Goal: Task Accomplishment & Management: Use online tool/utility

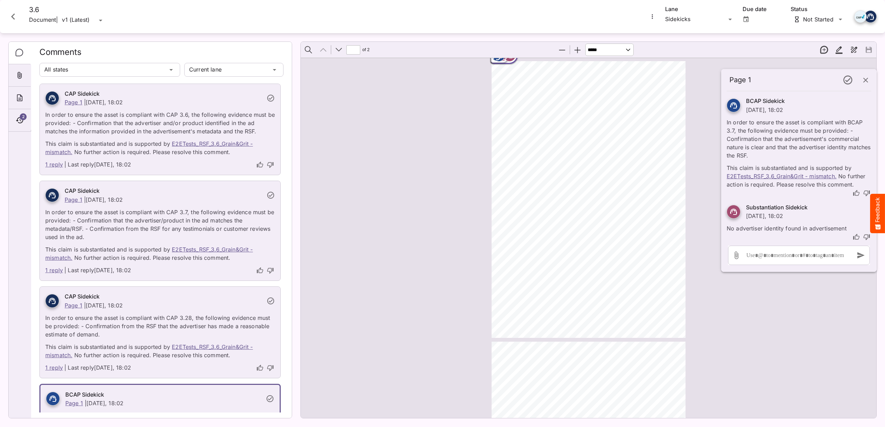
select select "******"
click at [11, 16] on icon "Close card" at bounding box center [13, 16] width 12 height 12
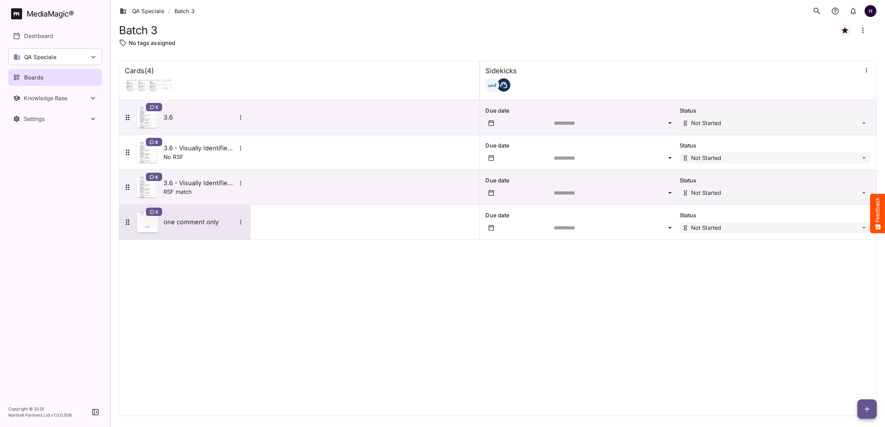
click at [185, 224] on h5 "one comment only" at bounding box center [200, 222] width 73 height 8
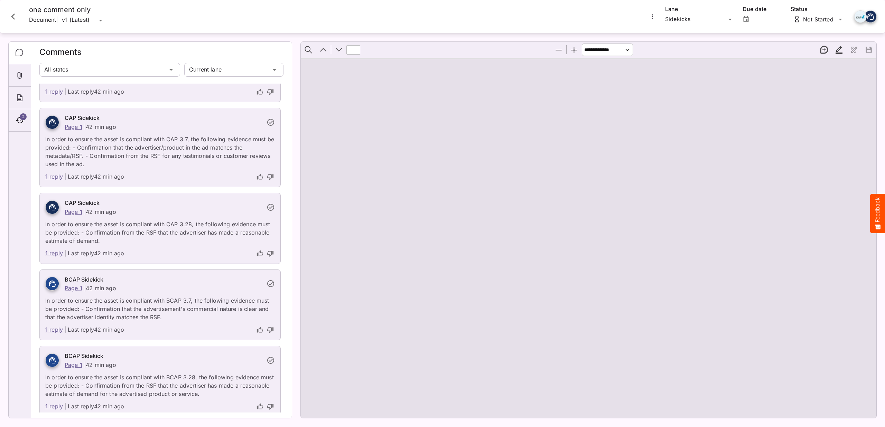
scroll to position [62, 0]
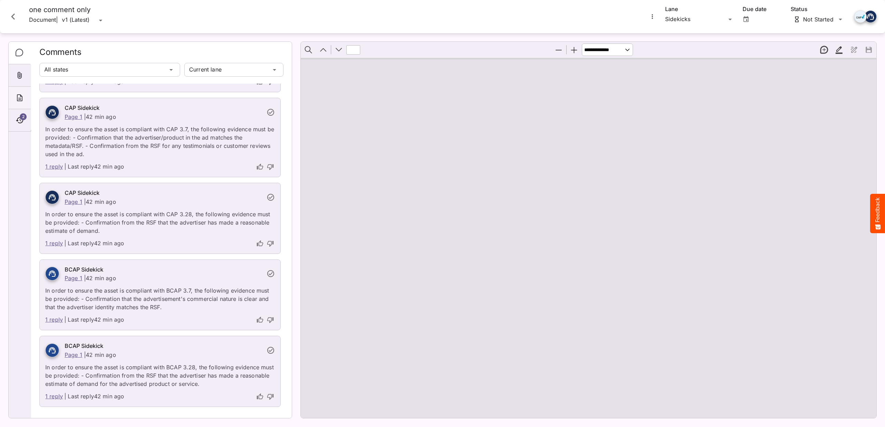
click at [12, 100] on div "About" at bounding box center [20, 98] width 22 height 22
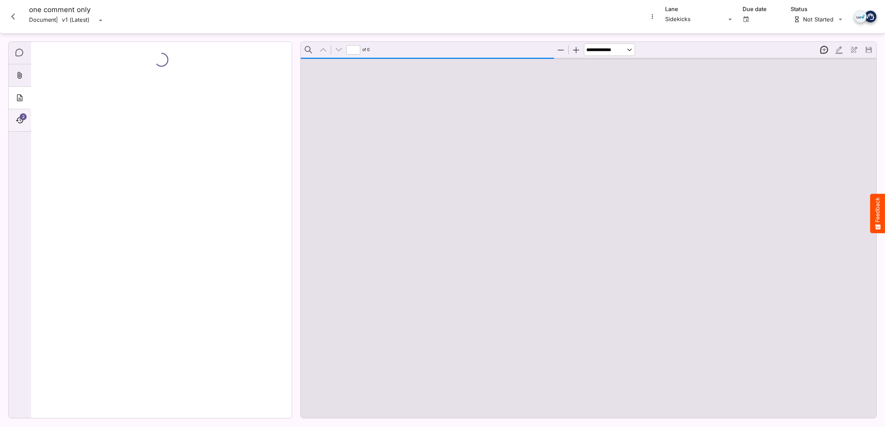
type input "*"
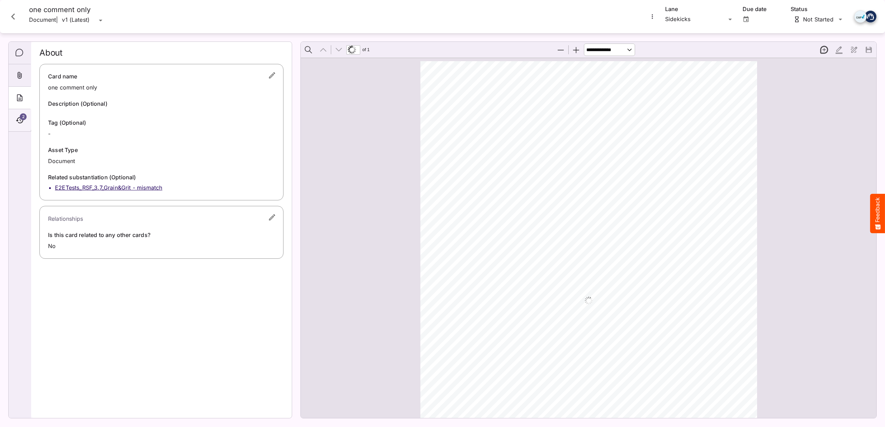
scroll to position [3, 0]
click at [22, 125] on div "2" at bounding box center [20, 120] width 22 height 22
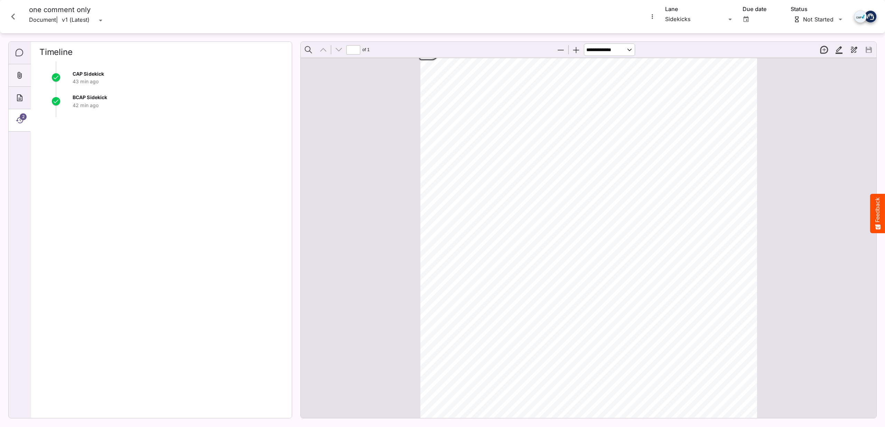
click at [19, 72] on icon "Attachments" at bounding box center [20, 75] width 8 height 8
click at [19, 52] on icon "Comments" at bounding box center [20, 53] width 8 height 8
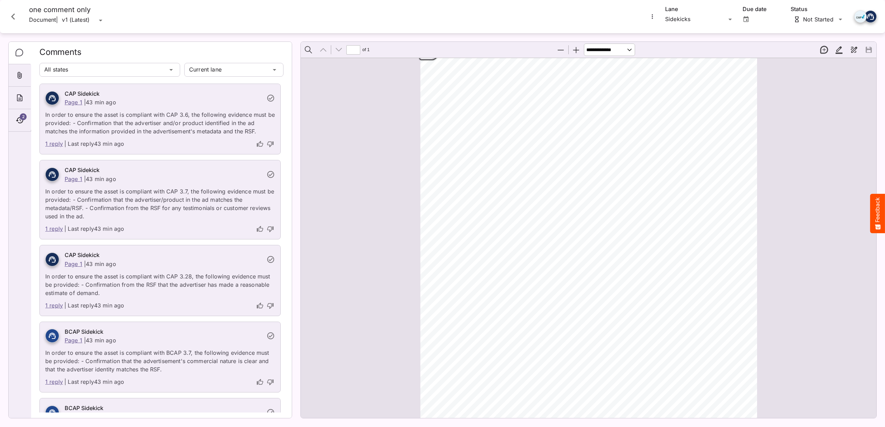
click at [16, 15] on icon "Close card" at bounding box center [13, 16] width 12 height 12
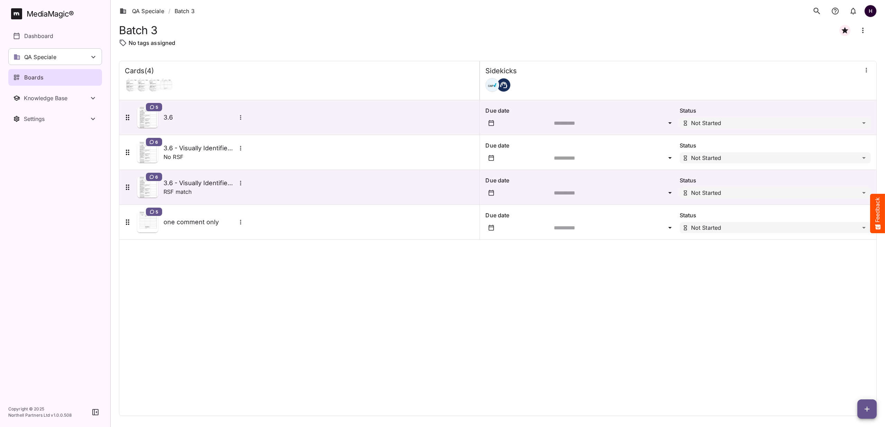
click at [864, 28] on icon "Board more options" at bounding box center [863, 30] width 8 height 8
click at [643, 278] on div at bounding box center [442, 213] width 885 height 427
click at [210, 231] on div "5 one comment only" at bounding box center [184, 222] width 122 height 21
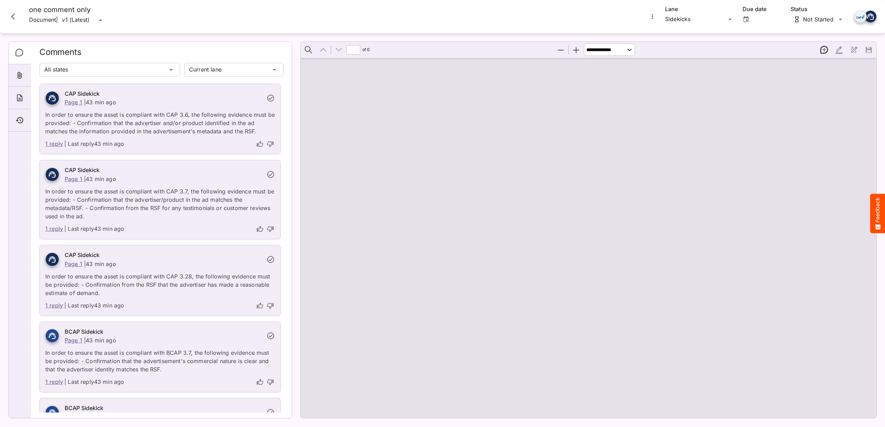
type input "*"
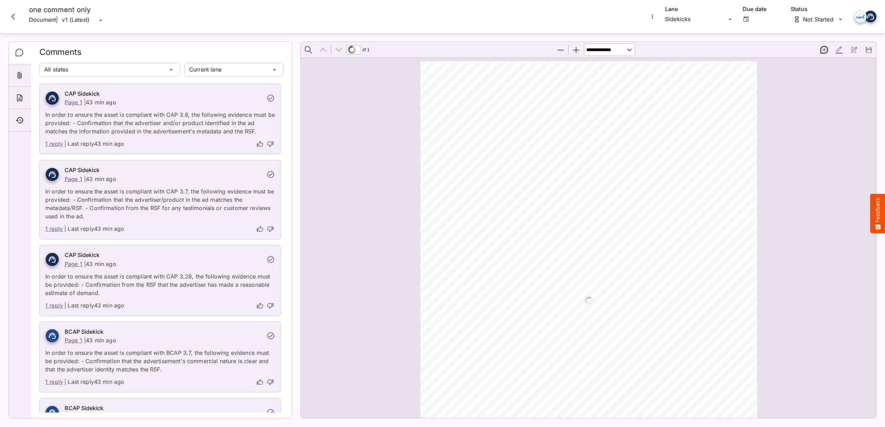
scroll to position [3, 0]
click at [14, 12] on icon "Close card" at bounding box center [13, 16] width 12 height 12
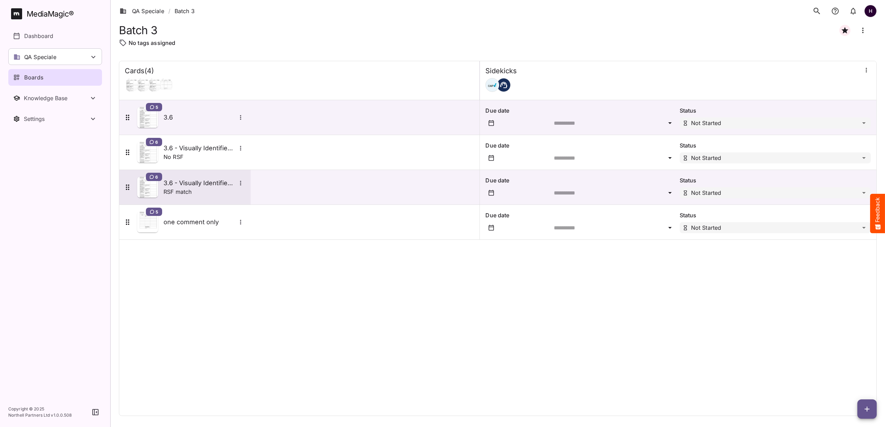
click at [189, 184] on h5 "3.6 - Visually Identified Advertiser" at bounding box center [200, 183] width 73 height 8
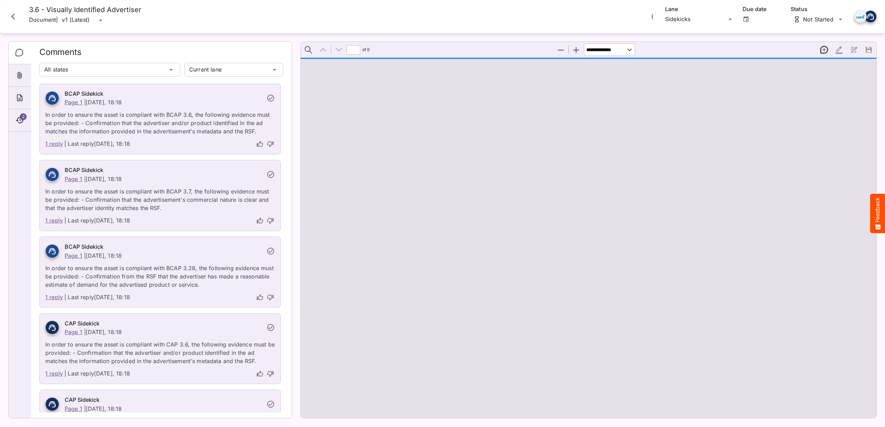
type input "*"
select select "******"
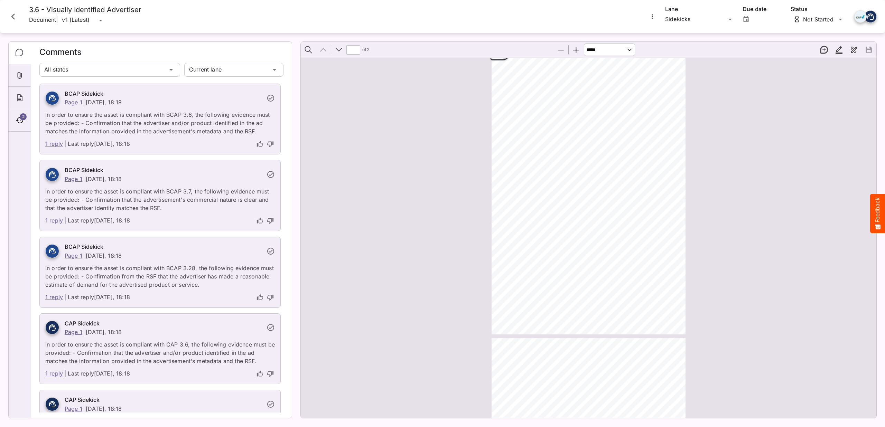
click at [52, 142] on link "1 reply" at bounding box center [54, 144] width 18 height 9
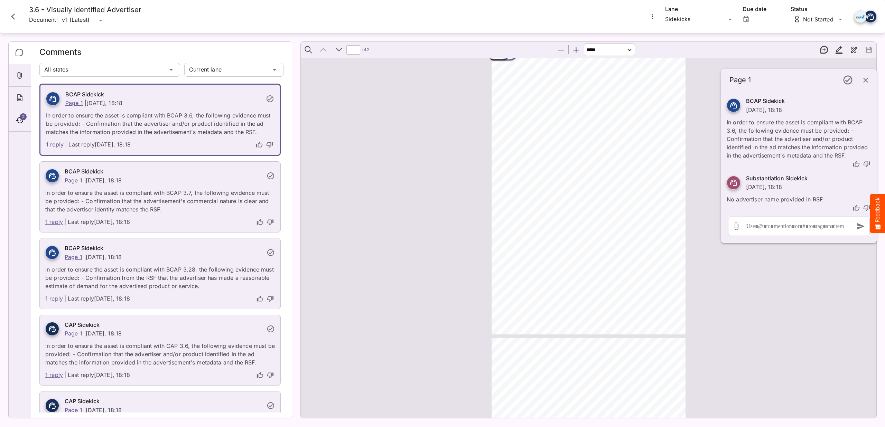
click at [56, 221] on link "1 reply" at bounding box center [54, 222] width 18 height 9
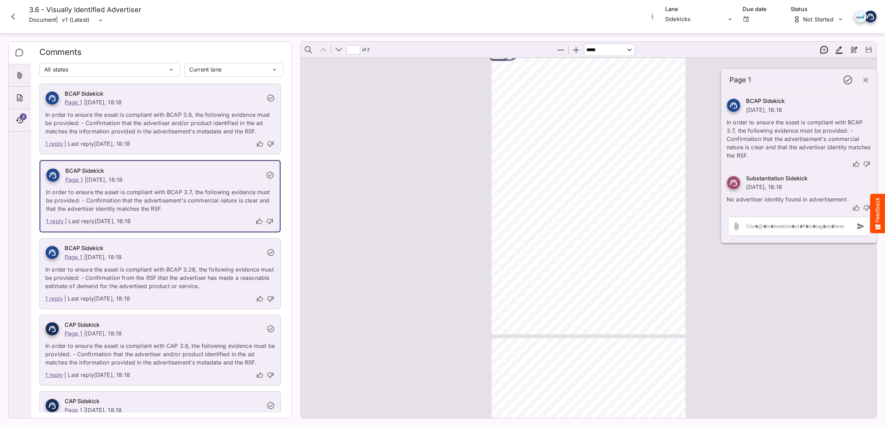
click at [48, 300] on link "1 reply" at bounding box center [54, 299] width 18 height 9
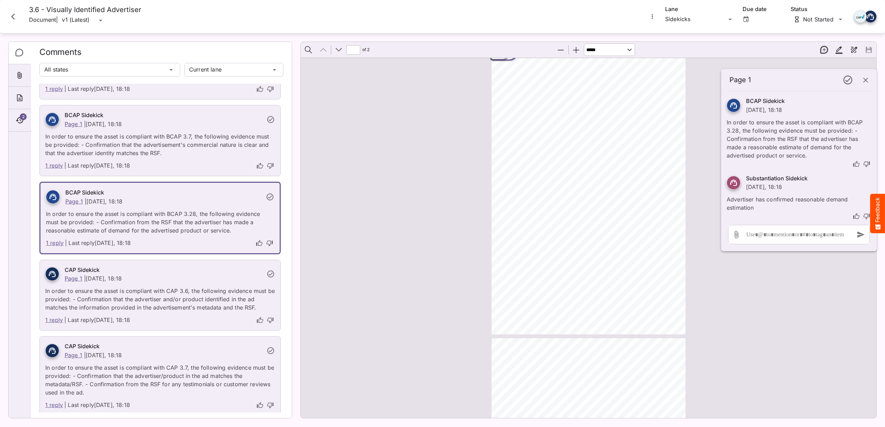
scroll to position [60, 0]
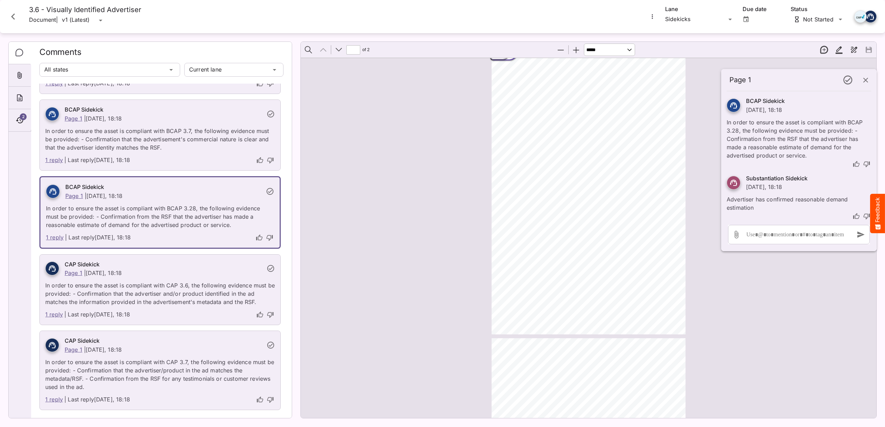
click at [52, 315] on link "1 reply" at bounding box center [54, 314] width 18 height 9
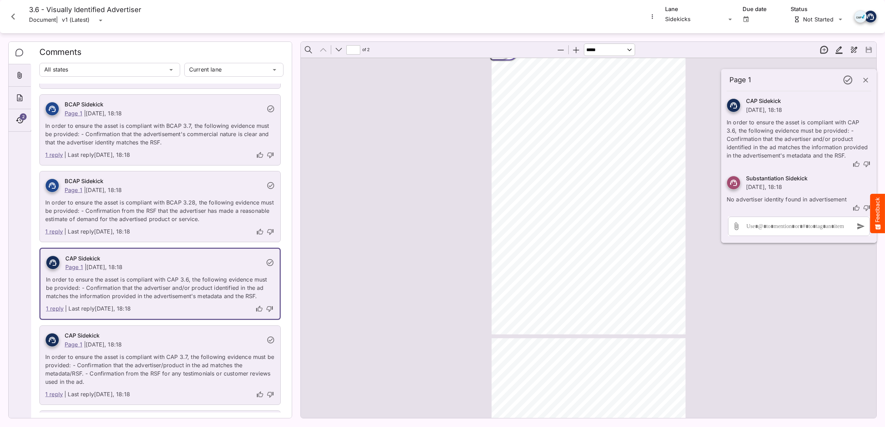
scroll to position [0, 0]
